Goal: Check status: Check status

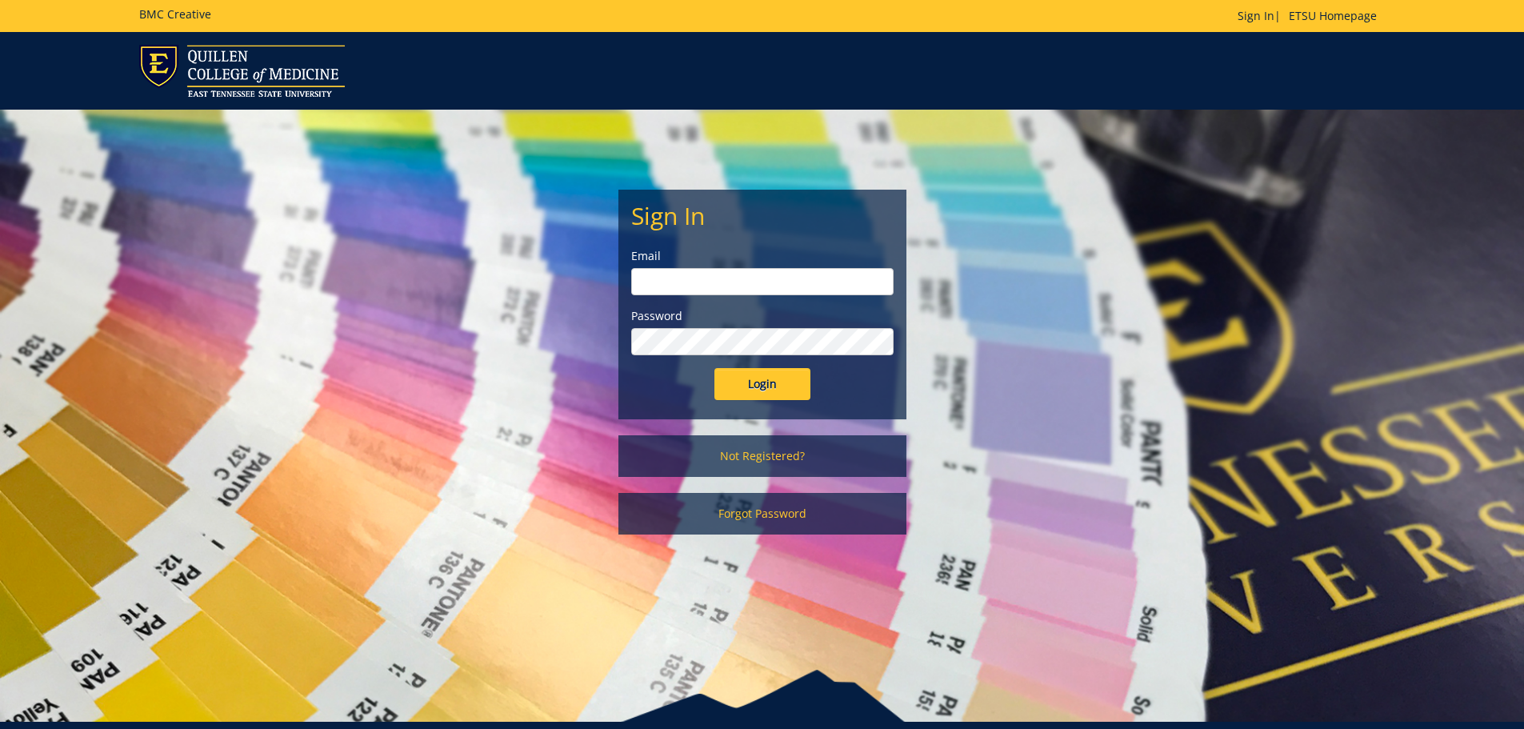
type input "[EMAIL_ADDRESS][DOMAIN_NAME]"
click at [753, 393] on input "Login" at bounding box center [762, 384] width 96 height 32
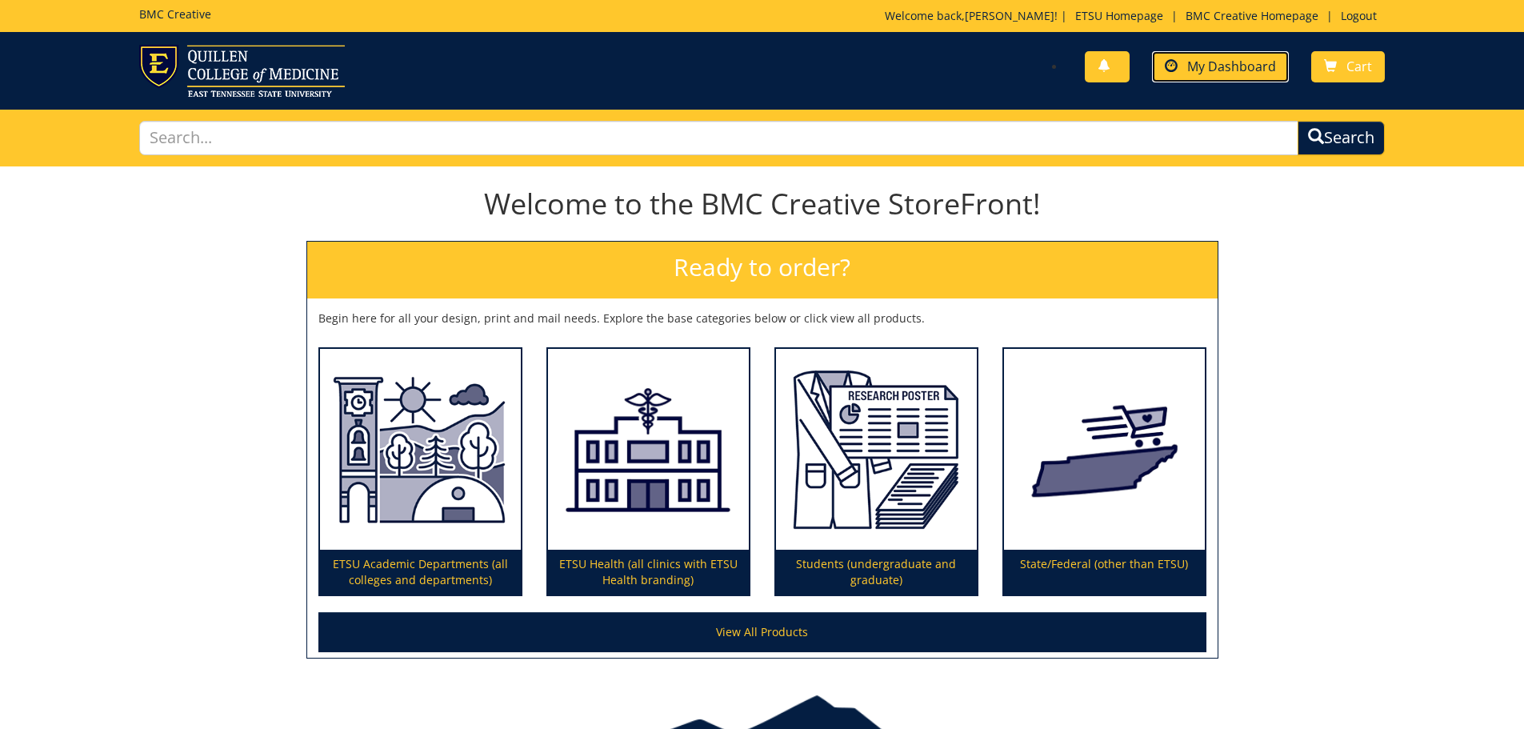
click at [1219, 58] on span "My Dashboard" at bounding box center [1231, 67] width 89 height 18
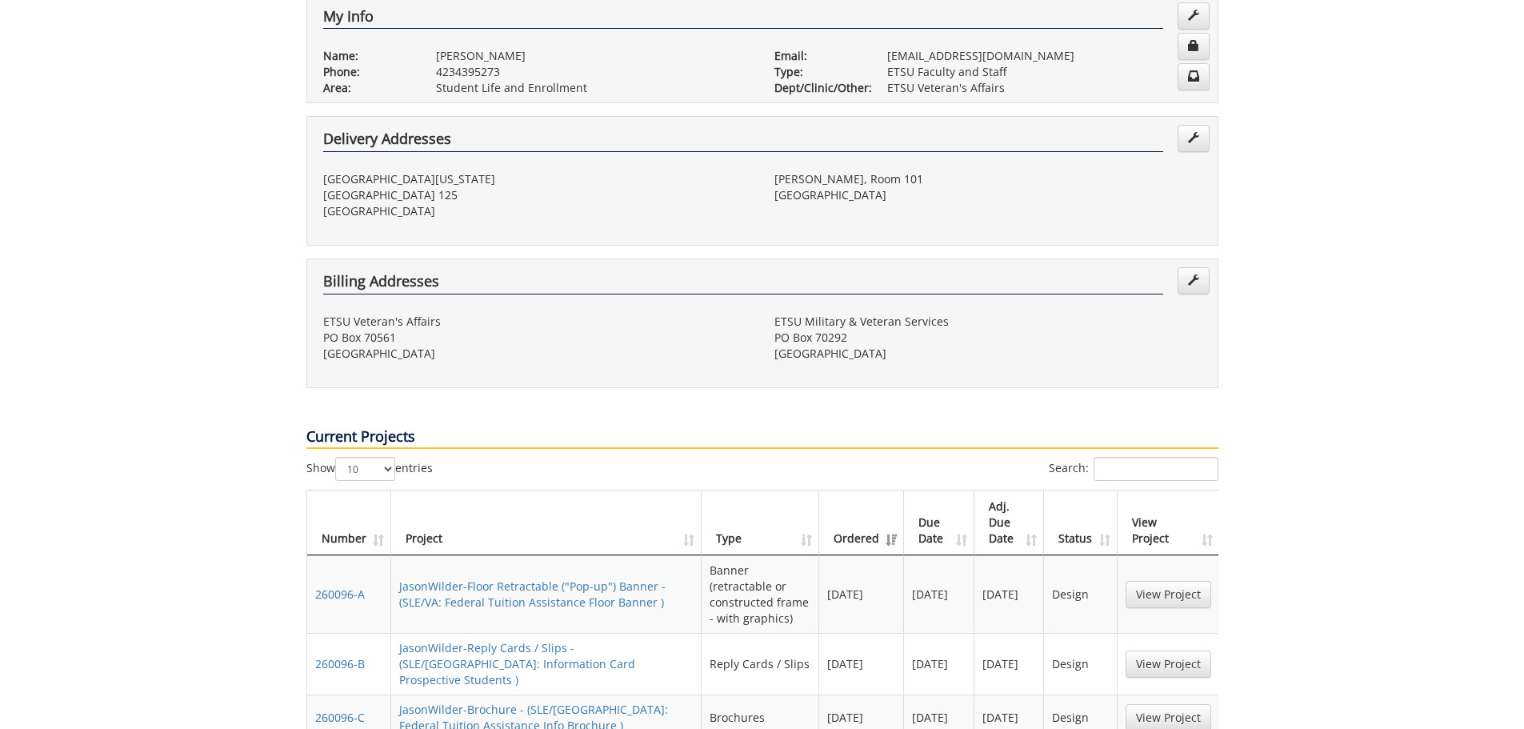
scroll to position [400, 0]
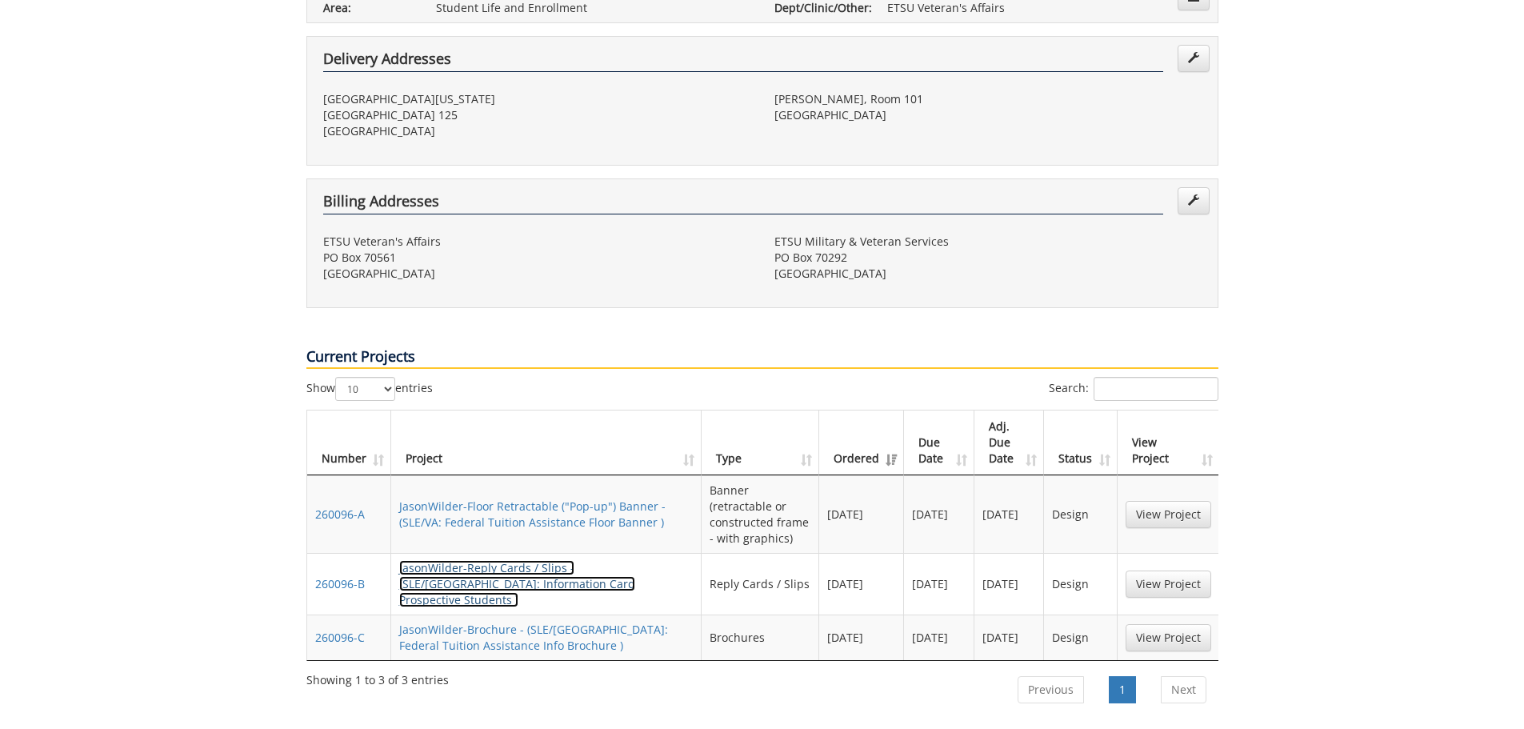
click at [513, 560] on link "JasonWilder-Reply Cards / Slips - (SLE/VA: Information Card Prospective Student…" at bounding box center [517, 583] width 236 height 47
click at [472, 560] on link "JasonWilder-Reply Cards / Slips - (SLE/VA: Information Card Prospective Student…" at bounding box center [517, 583] width 236 height 47
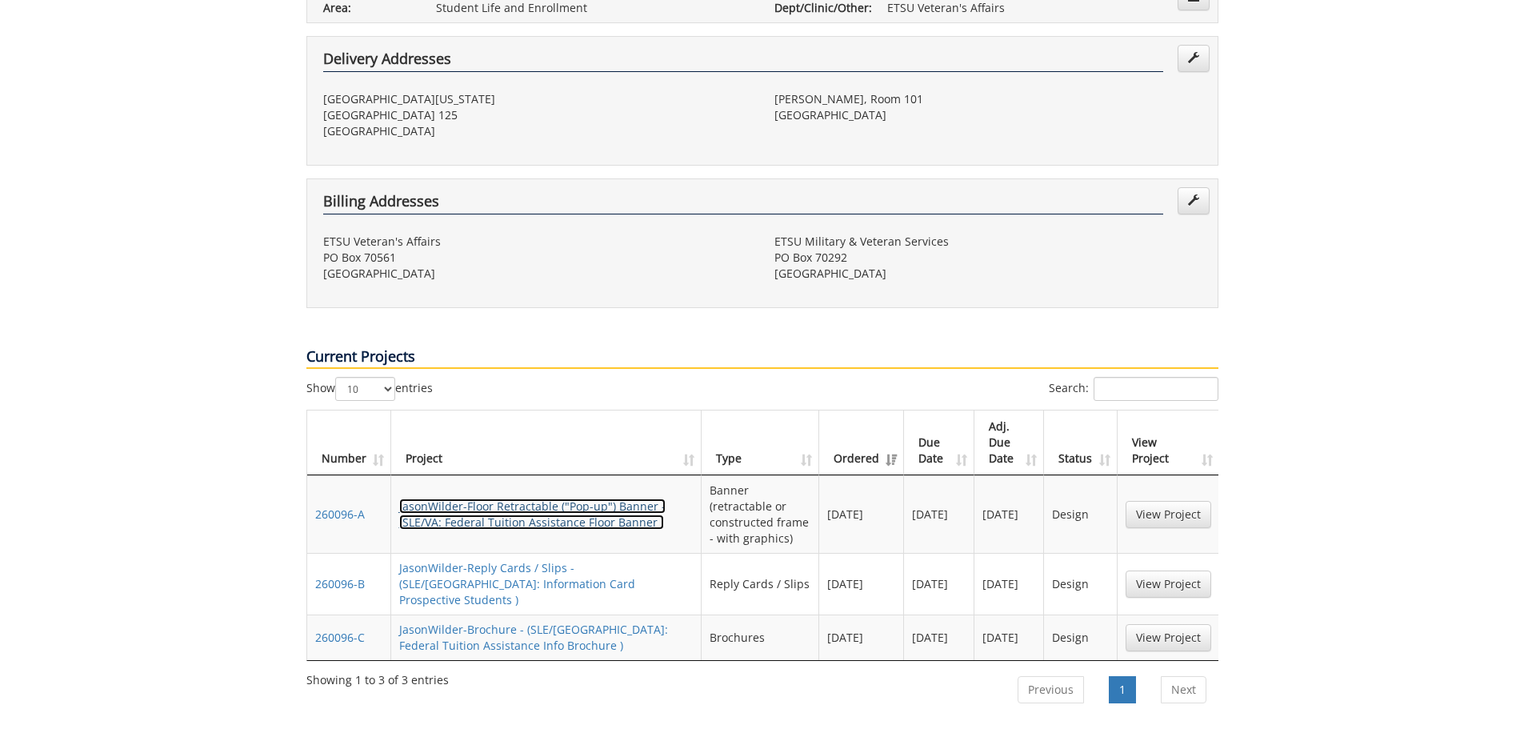
click at [521, 498] on link "JasonWilder-Floor Retractable ("Pop-up") Banner - (SLE/VA: Federal Tuition Assi…" at bounding box center [532, 513] width 266 height 31
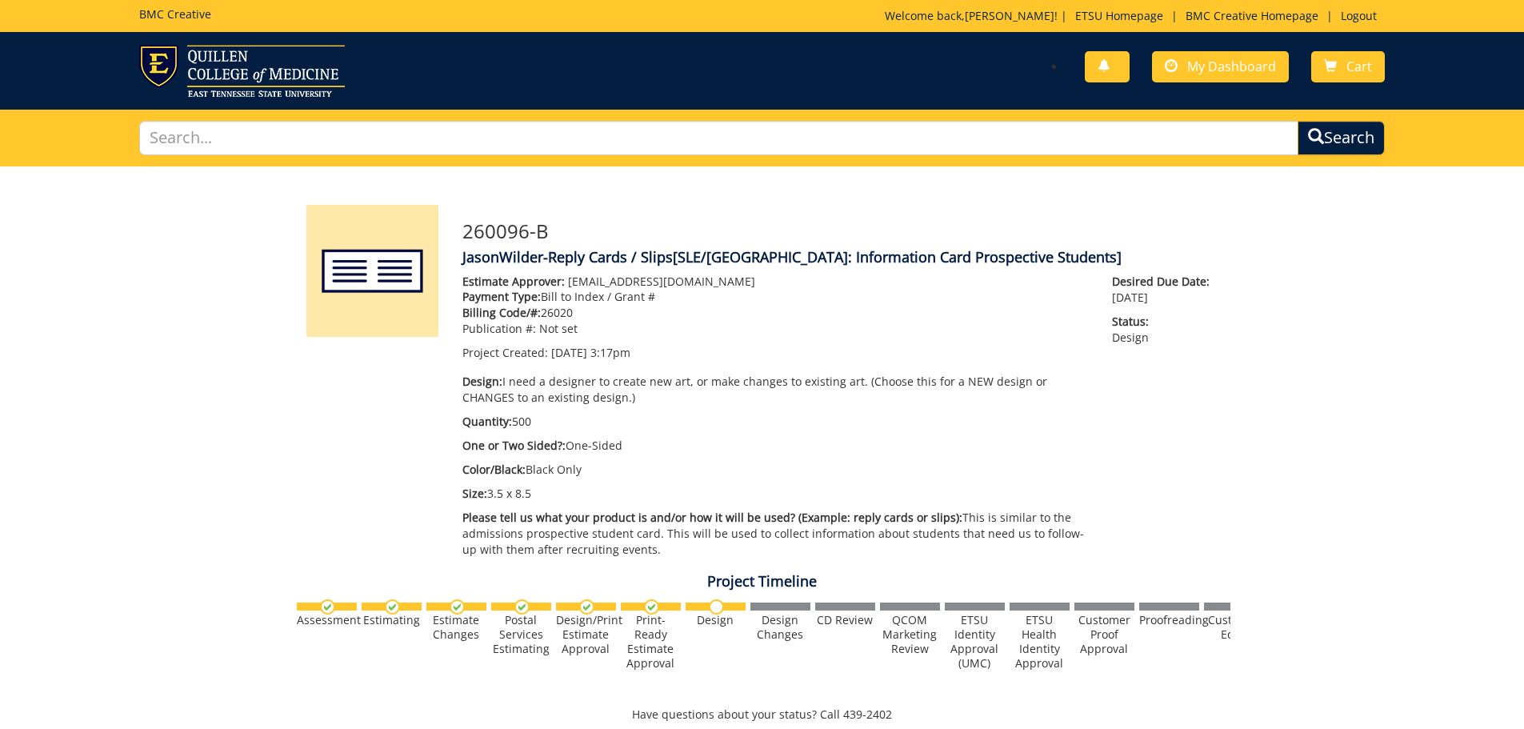
drag, startPoint x: 335, startPoint y: 439, endPoint x: 361, endPoint y: 443, distance: 25.9
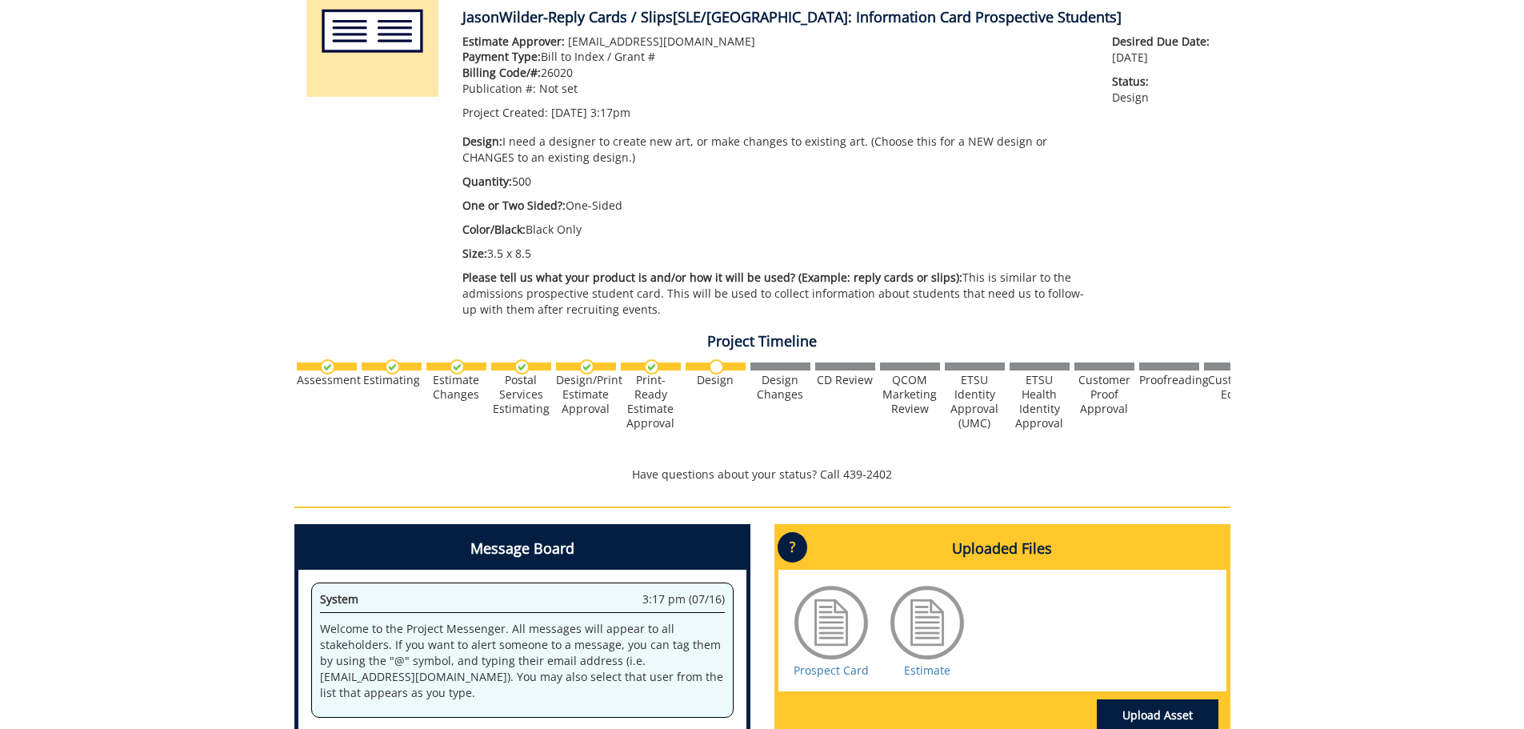
scroll to position [320, 0]
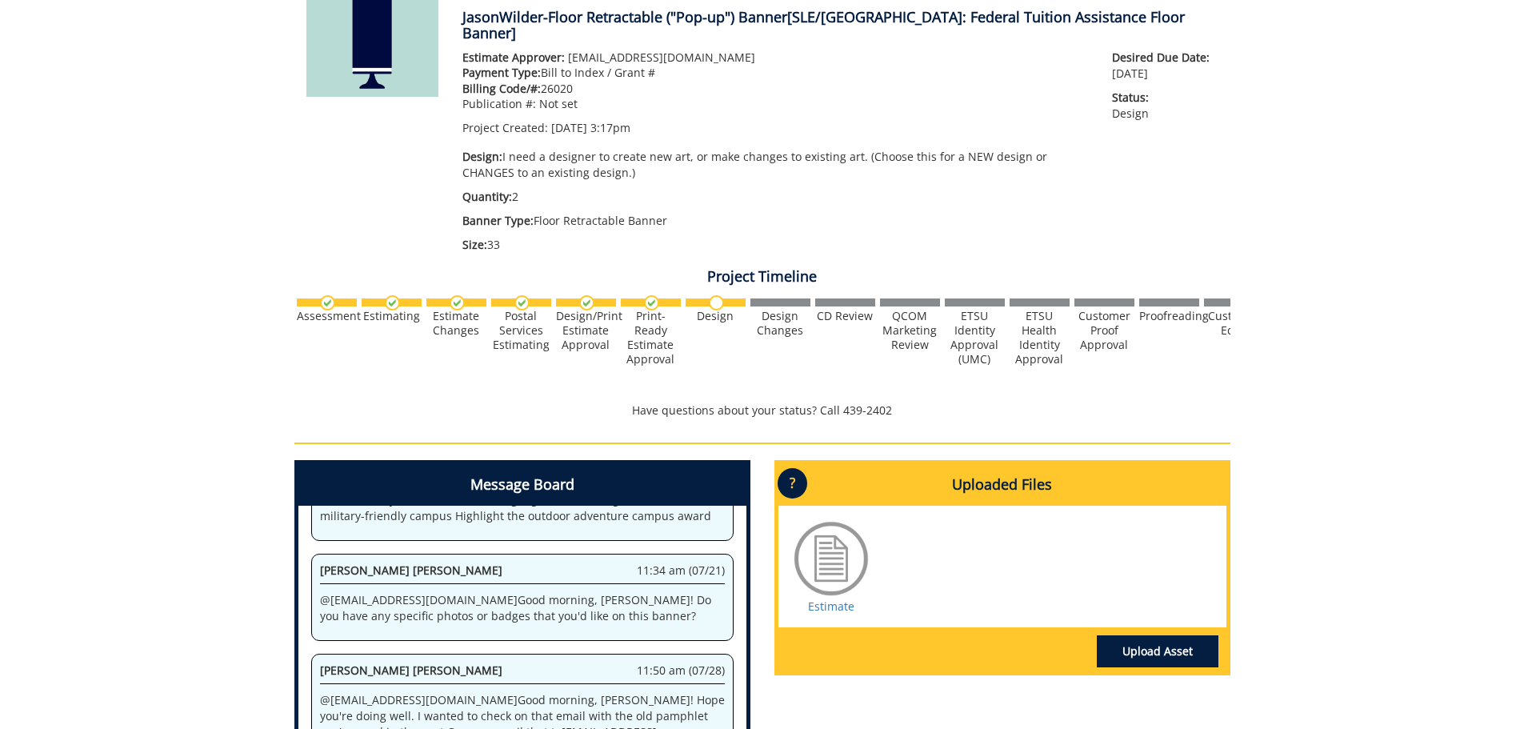
scroll to position [320, 0]
